Goal: Navigation & Orientation: Find specific page/section

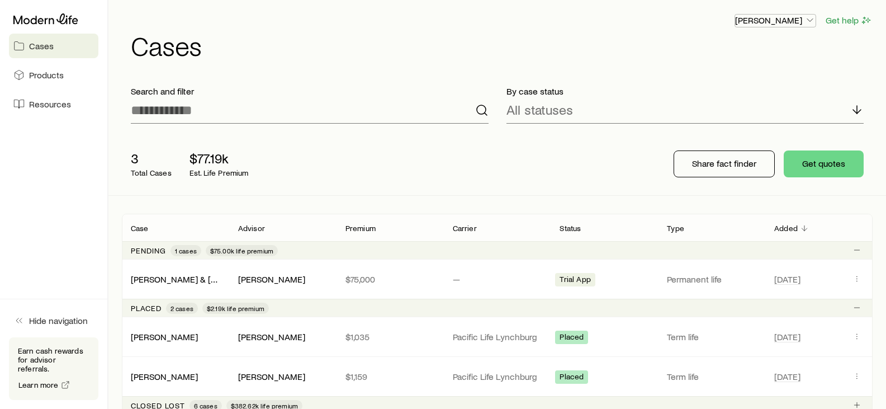
click at [776, 18] on p "[PERSON_NAME]" at bounding box center [775, 20] width 80 height 11
click at [760, 51] on span "Licenses and contracts" at bounding box center [753, 50] width 92 height 11
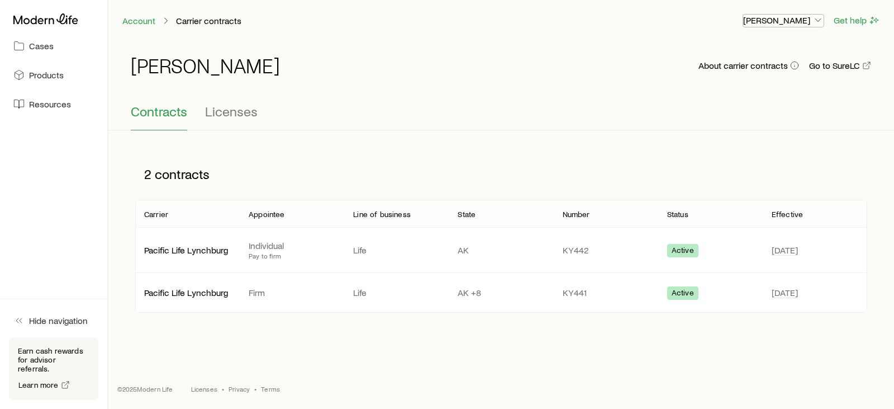
click at [804, 21] on p "[PERSON_NAME]" at bounding box center [783, 20] width 80 height 11
click at [219, 115] on span "Licenses" at bounding box center [231, 111] width 53 height 16
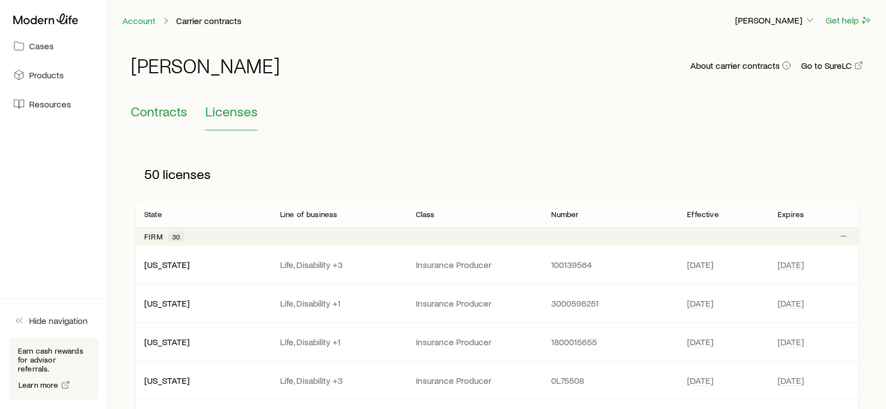
click at [150, 112] on span "Contracts" at bounding box center [159, 111] width 56 height 16
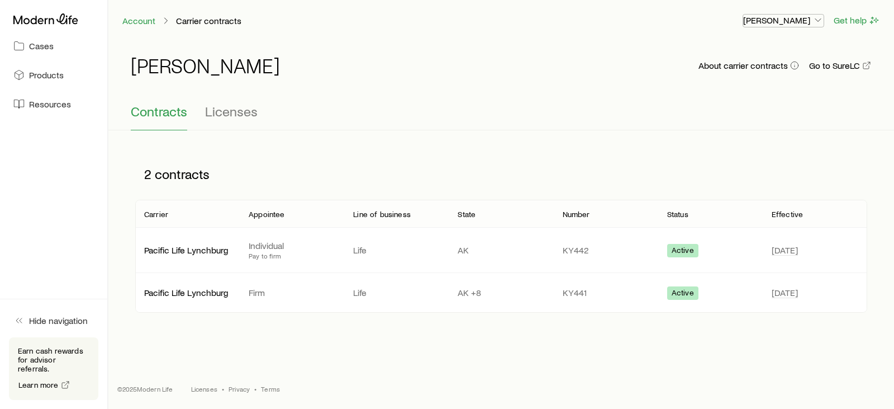
click at [800, 21] on p "[PERSON_NAME]" at bounding box center [783, 20] width 80 height 11
click at [780, 53] on span "Licenses and contracts" at bounding box center [761, 50] width 92 height 11
click at [730, 74] on span "Commission schedule" at bounding box center [758, 75] width 86 height 11
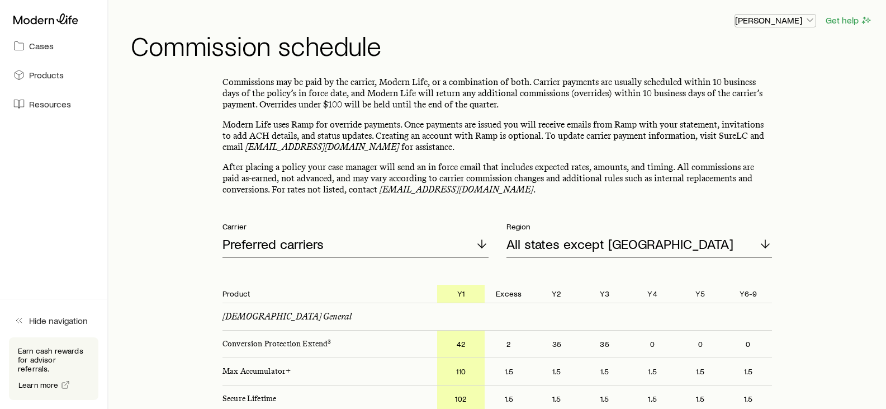
click at [786, 22] on p "[PERSON_NAME]" at bounding box center [775, 20] width 80 height 11
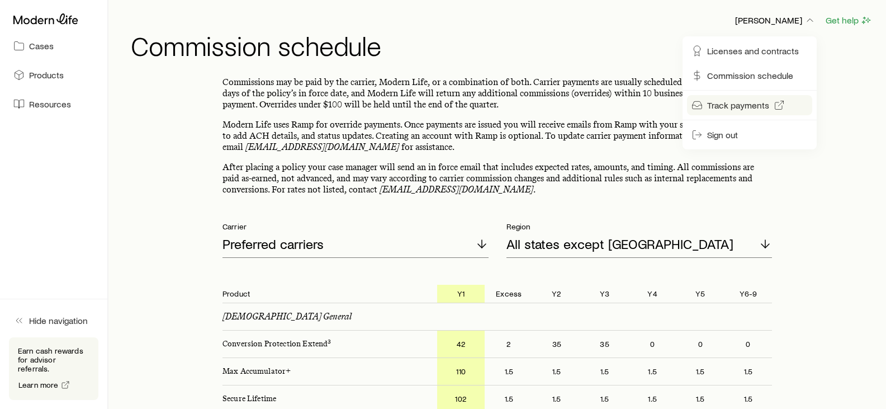
click at [756, 99] on link "Track payments" at bounding box center [749, 105] width 125 height 20
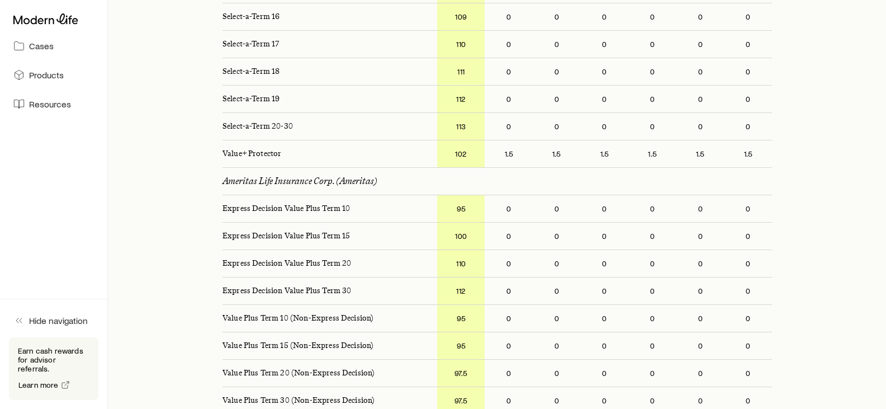
scroll to position [335, 0]
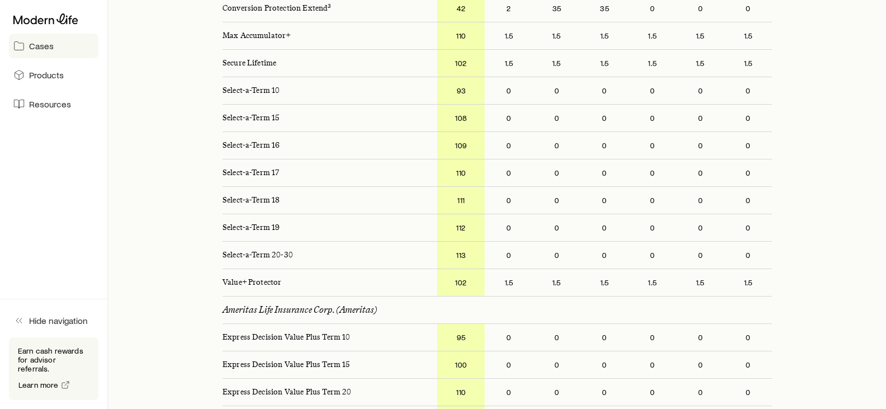
click at [46, 48] on span "Cases" at bounding box center [41, 45] width 25 height 11
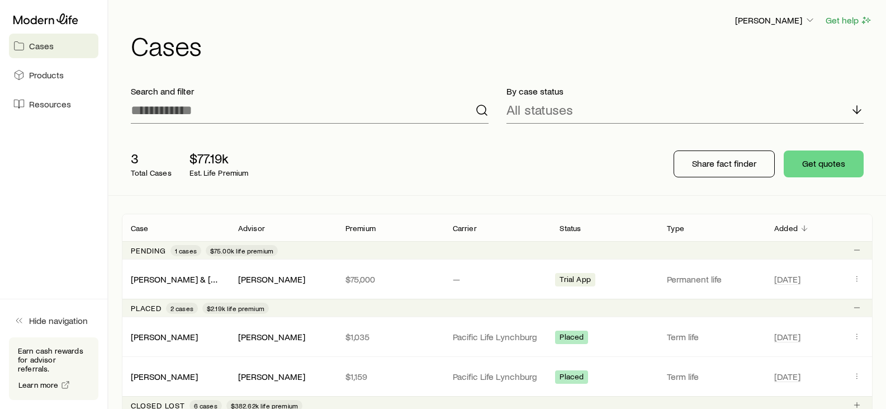
click at [794, 27] on header "[PERSON_NAME] Get help Cases" at bounding box center [497, 35] width 751 height 45
click at [786, 16] on p "[PERSON_NAME]" at bounding box center [775, 20] width 80 height 11
click at [740, 100] on span "Track payments" at bounding box center [738, 104] width 62 height 11
